Goal: Task Accomplishment & Management: Complete application form

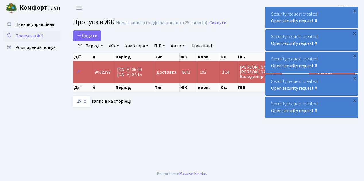
select select "25"
click at [90, 34] on span "Додати" at bounding box center [87, 35] width 20 height 6
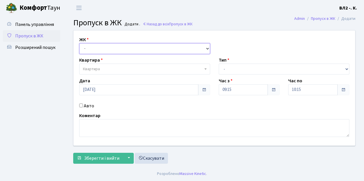
click at [105, 49] on select "- ВЛ1, Ужгородський пров., 4/1 ВЛ2, Голосіївський просп., 76 ВЛ3, пр.Голосіївсь…" at bounding box center [144, 48] width 131 height 11
select select "317"
click at [79, 43] on select "- ВЛ1, Ужгородський пров., 4/1 ВЛ2, Голосіївський просп., 76 ВЛ3, пр.Голосіївсь…" at bounding box center [144, 48] width 131 height 11
select select
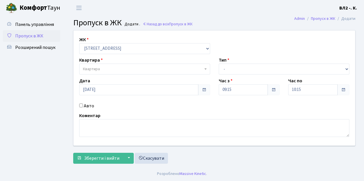
click at [103, 67] on span "Квартира" at bounding box center [143, 69] width 120 height 6
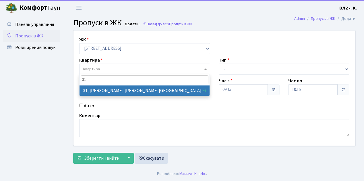
type input "31"
drag, startPoint x: 110, startPoint y: 90, endPoint x: 113, endPoint y: 89, distance: 2.9
select select "38032"
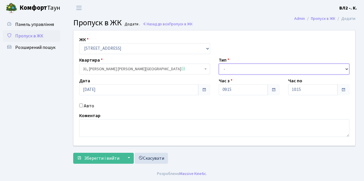
click at [241, 67] on select "- Доставка Таксі Гості Сервіс" at bounding box center [284, 68] width 131 height 11
select select "1"
click at [219, 63] on select "- Доставка Таксі Гості Сервіс" at bounding box center [284, 68] width 131 height 11
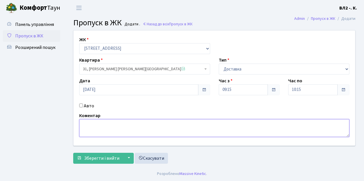
click at [100, 127] on textarea at bounding box center [214, 128] width 270 height 18
type textarea "Glovo"
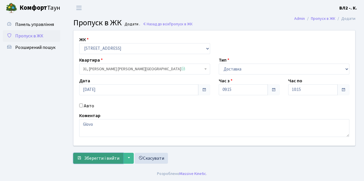
click at [101, 158] on span "Зберегти і вийти" at bounding box center [101, 158] width 35 height 6
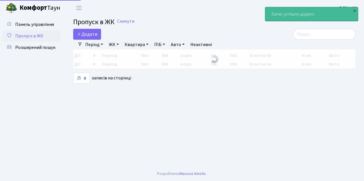
select select "25"
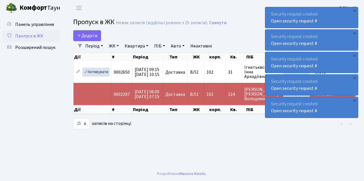
click at [31, 35] on span "Пропуск в ЖК" at bounding box center [29, 36] width 28 height 6
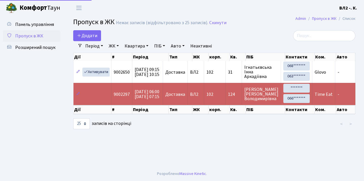
select select "25"
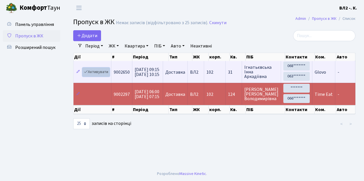
click at [102, 72] on link "Активувати" at bounding box center [95, 71] width 27 height 9
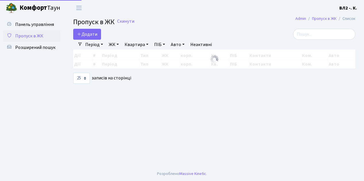
select select "25"
